Goal: Participate in discussion

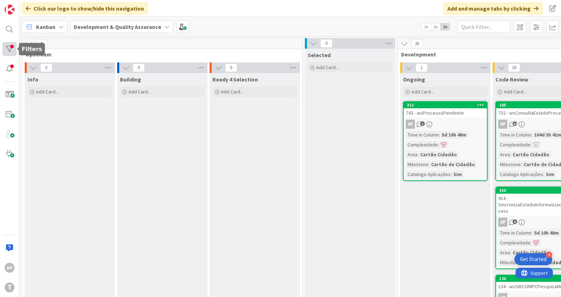
click at [12, 50] on div at bounding box center [9, 49] width 14 height 14
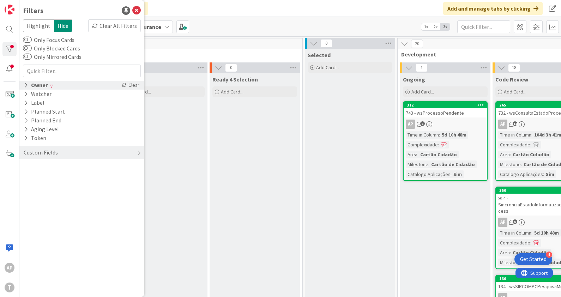
click at [28, 83] on icon at bounding box center [26, 85] width 5 height 6
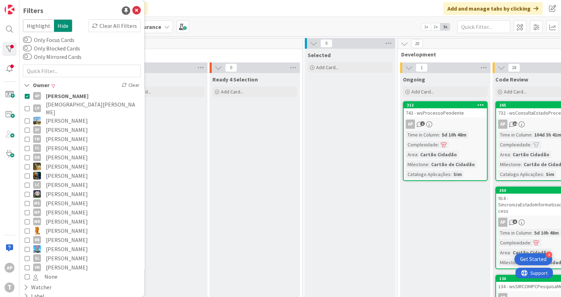
click at [27, 164] on icon at bounding box center [27, 166] width 5 height 5
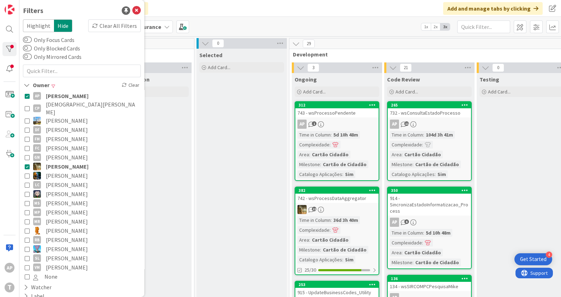
scroll to position [0, 150]
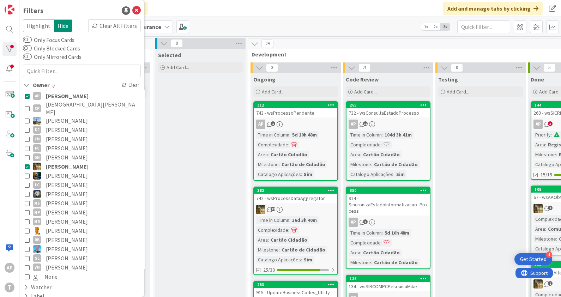
click at [29, 96] on icon at bounding box center [27, 95] width 5 height 5
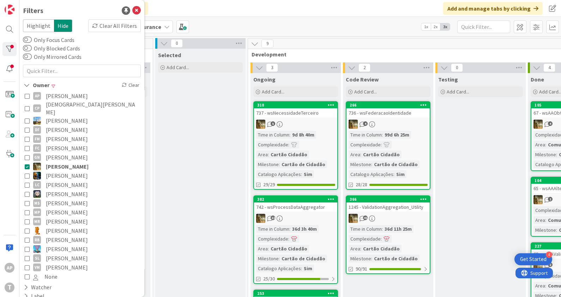
click at [28, 95] on icon at bounding box center [27, 95] width 5 height 5
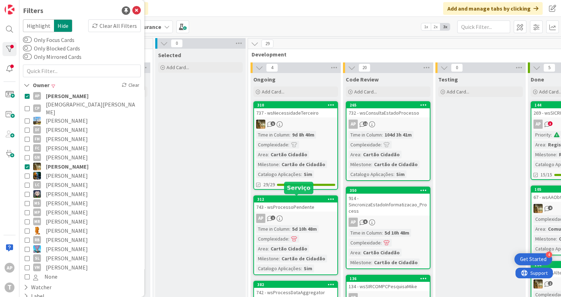
click at [294, 199] on div "312" at bounding box center [297, 199] width 80 height 5
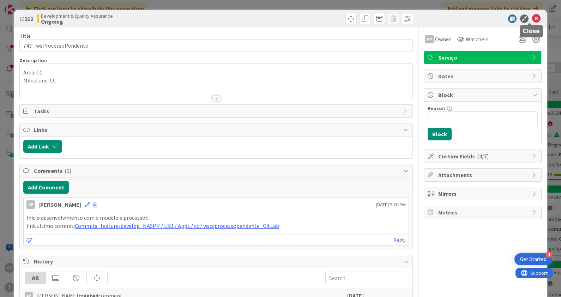
click at [532, 19] on icon at bounding box center [536, 18] width 8 height 8
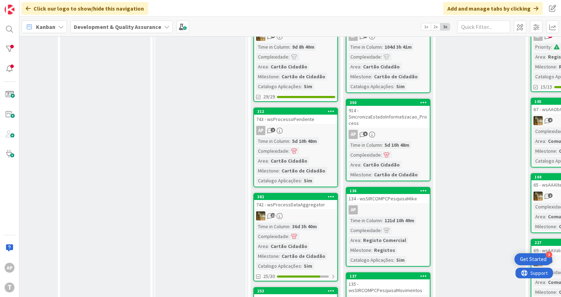
scroll to position [0, 150]
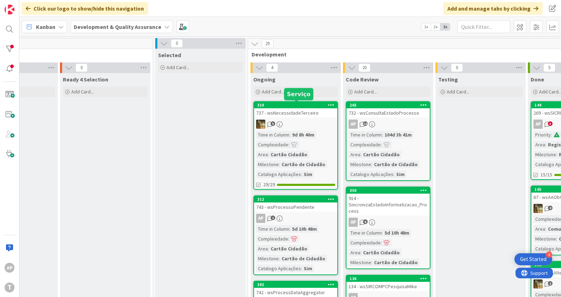
click at [297, 104] on div "310" at bounding box center [297, 105] width 80 height 5
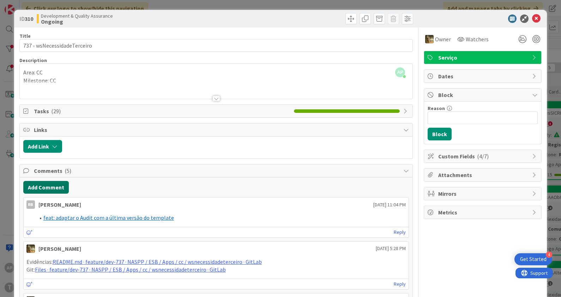
click at [51, 187] on button "Add Comment" at bounding box center [46, 187] width 46 height 13
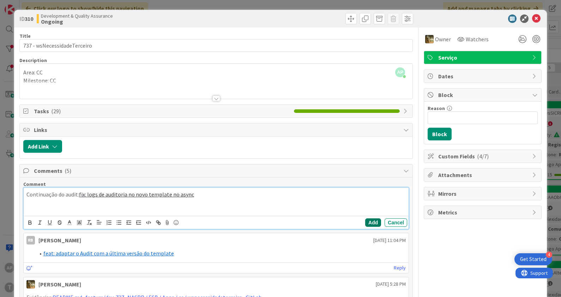
click at [370, 218] on button "Add" at bounding box center [373, 222] width 16 height 8
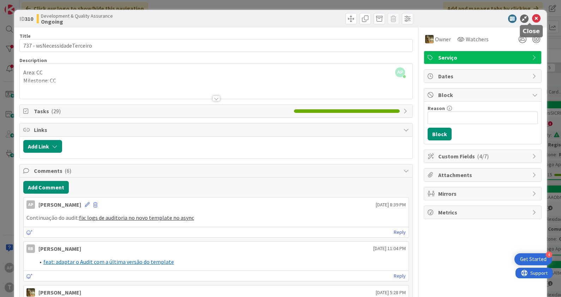
click at [532, 17] on icon at bounding box center [536, 18] width 8 height 8
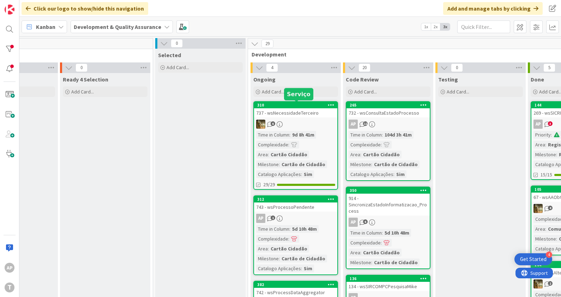
click at [289, 107] on div "310" at bounding box center [297, 105] width 80 height 5
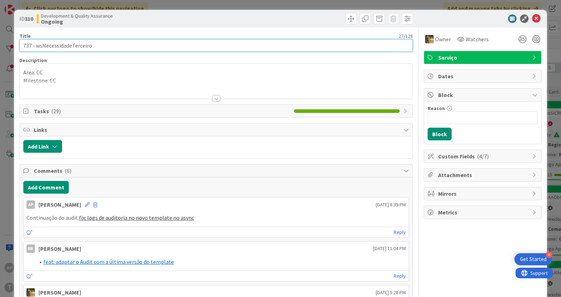
drag, startPoint x: 95, startPoint y: 44, endPoint x: 2, endPoint y: 49, distance: 92.9
click at [2, 49] on div "ID 310 Development & Quality Assurance Ongoing Title 27 / 128 737 - wsNecessida…" at bounding box center [280, 148] width 561 height 297
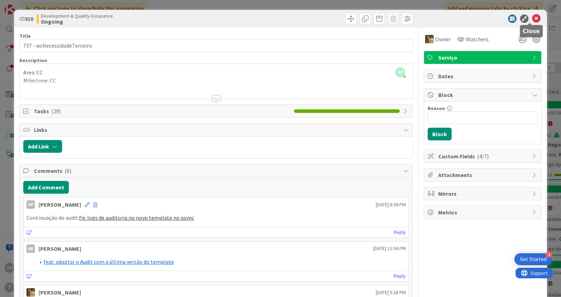
click at [532, 20] on icon at bounding box center [536, 18] width 8 height 8
